Goal: Register for event/course

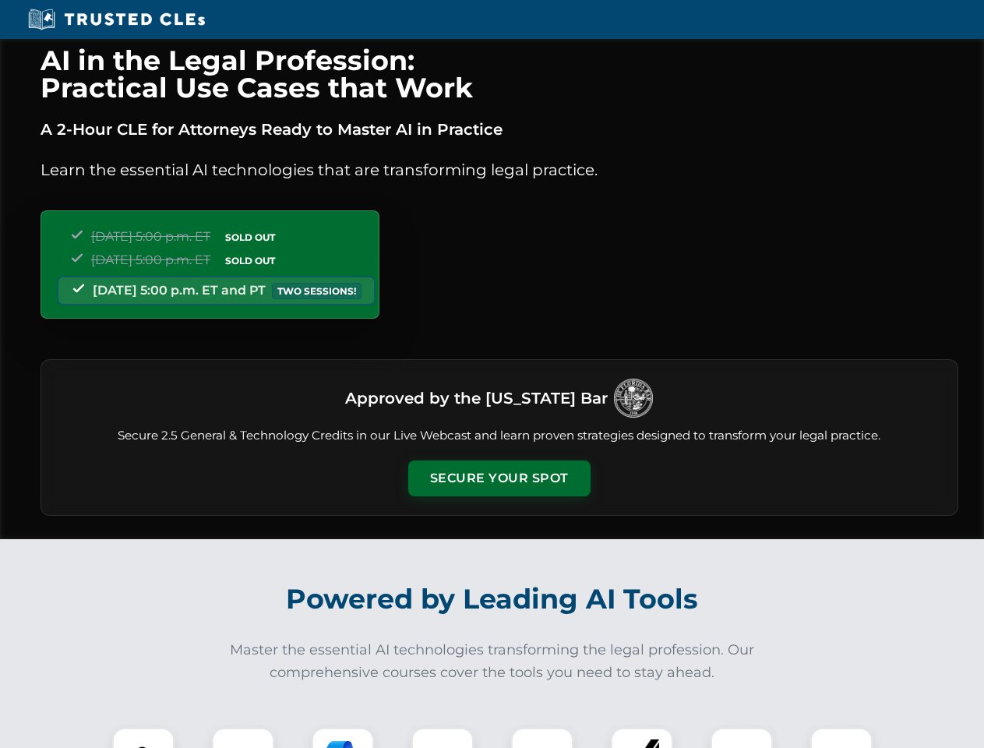
click at [499, 478] on button "Secure Your Spot" at bounding box center [499, 478] width 182 height 36
click at [143, 738] on img at bounding box center [143, 758] width 45 height 45
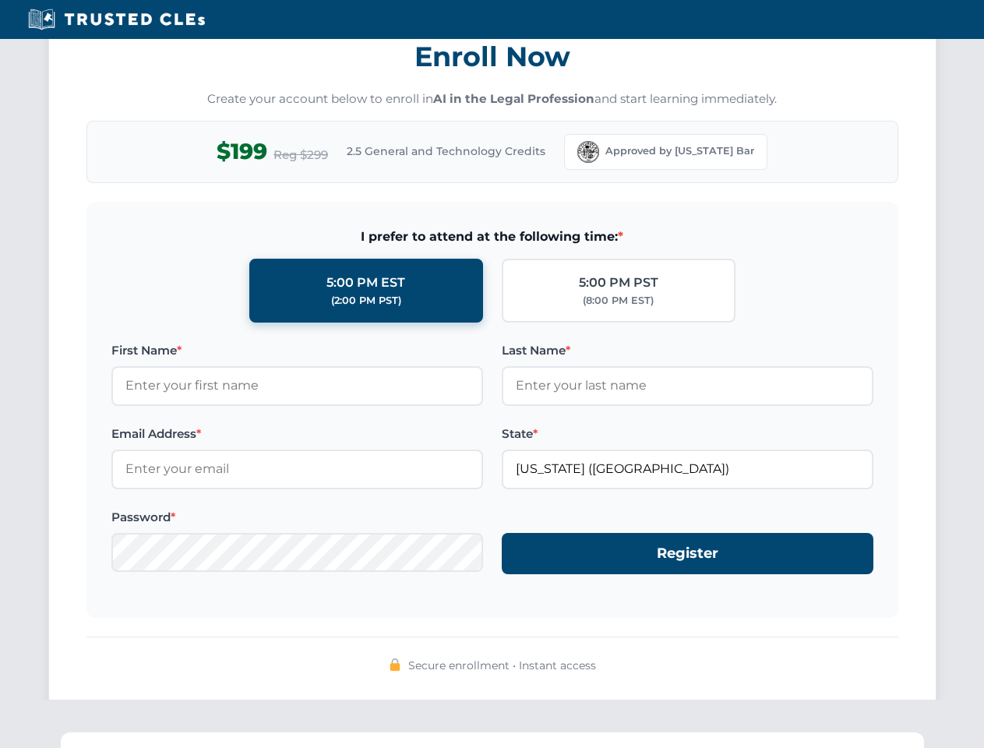
scroll to position [1529, 0]
